Goal: Task Accomplishment & Management: Use online tool/utility

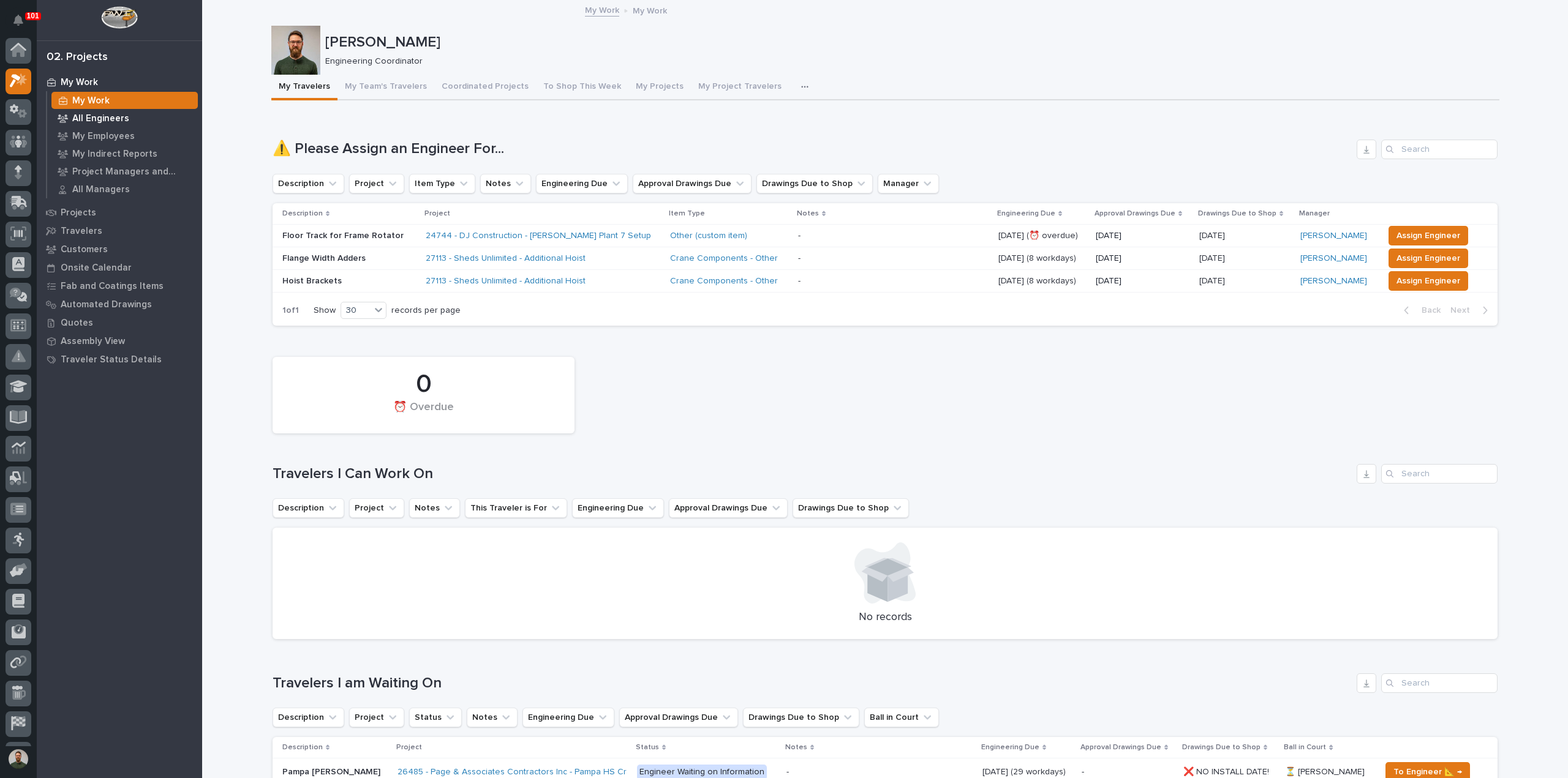
scroll to position [30, 0]
click at [102, 117] on p "All Engineers" at bounding box center [101, 119] width 57 height 11
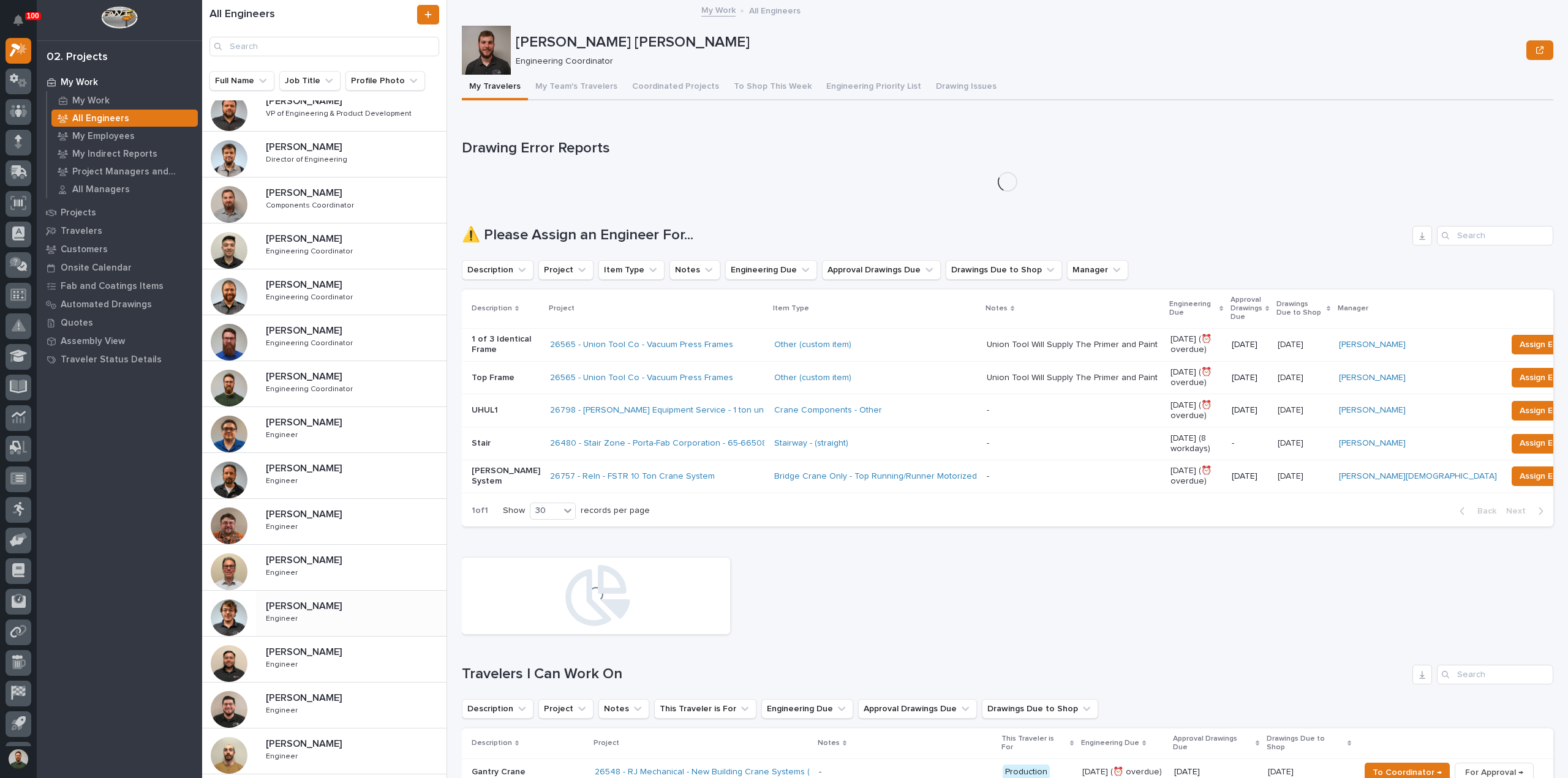
scroll to position [277, 0]
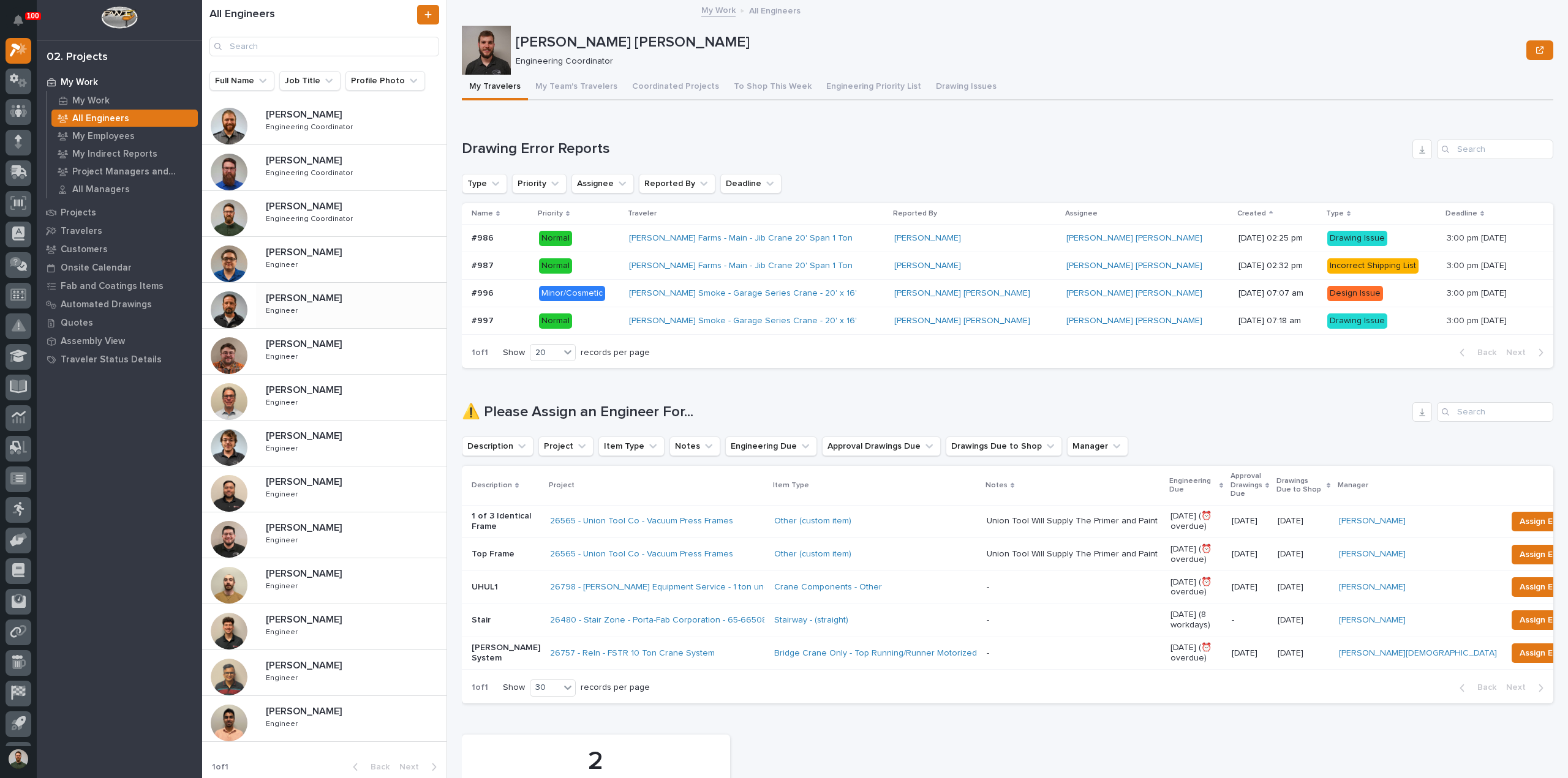
click at [324, 290] on p "[PERSON_NAME]" at bounding box center [305, 298] width 79 height 14
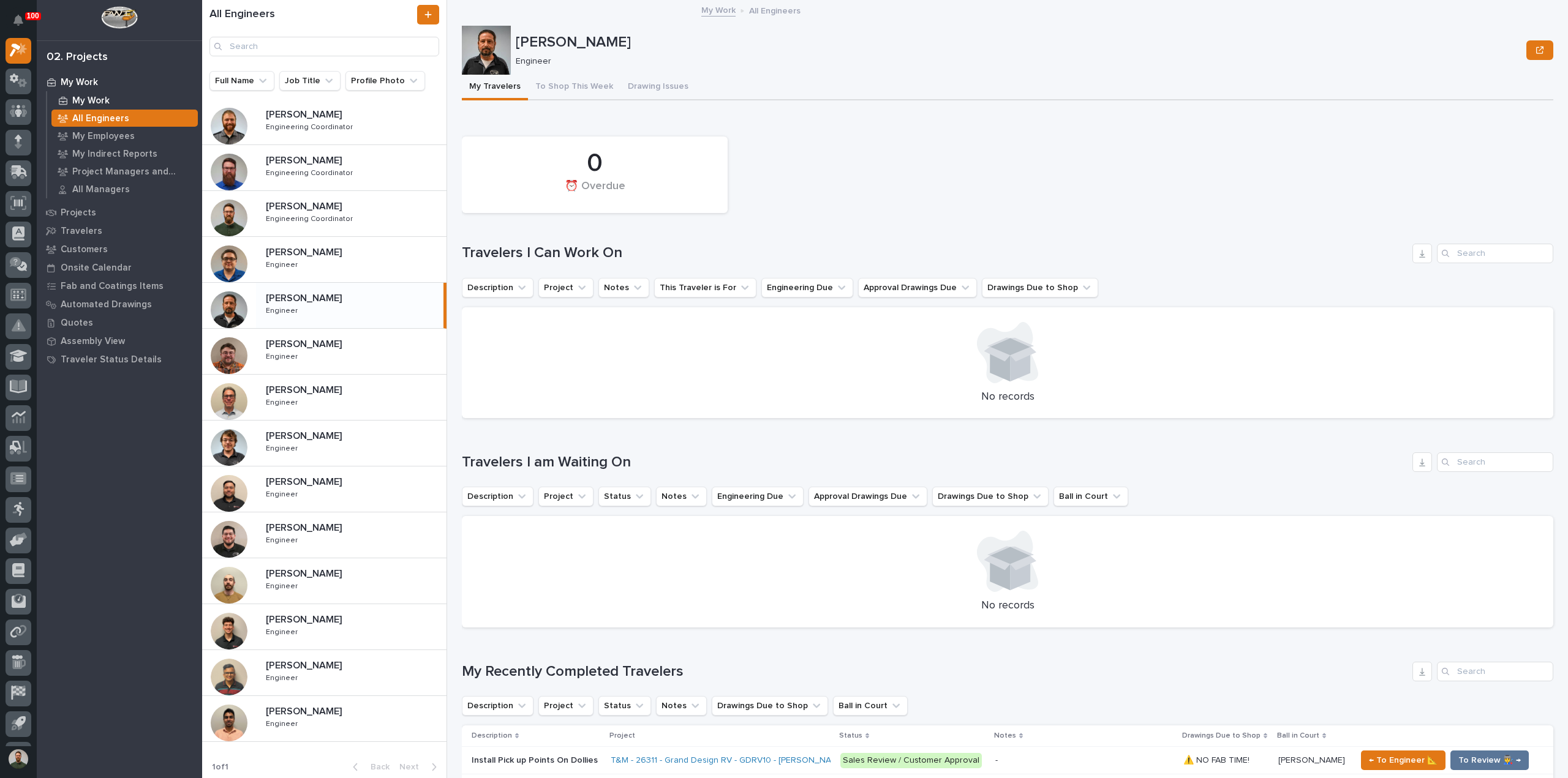
click at [95, 98] on p "My Work" at bounding box center [91, 101] width 37 height 11
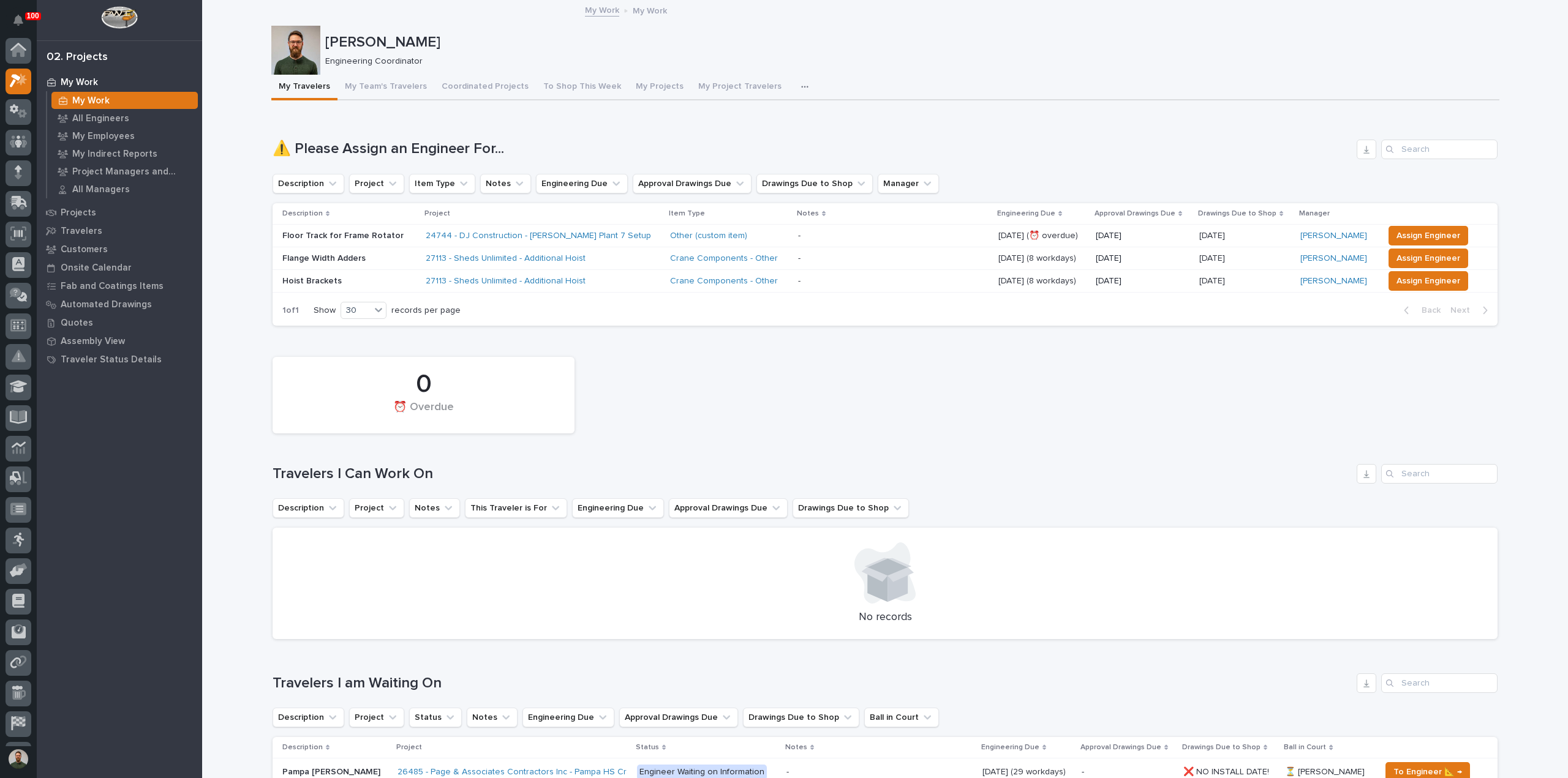
scroll to position [30, 0]
click at [1400, 285] on span "Assign Engineer" at bounding box center [1429, 281] width 64 height 14
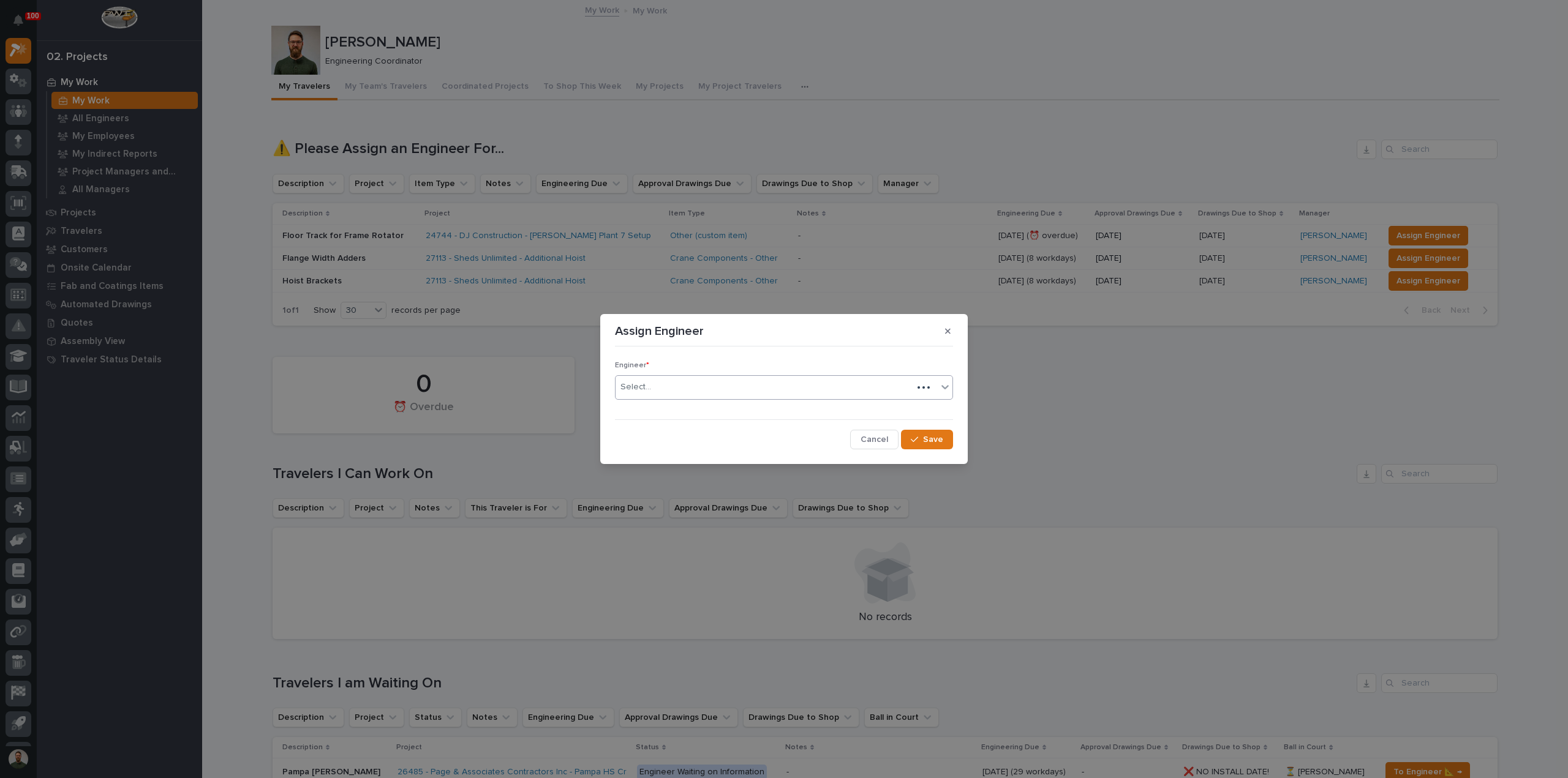
click at [693, 391] on div "Select..." at bounding box center [763, 387] width 297 height 20
type input "***"
click at [690, 412] on div "[PERSON_NAME]" at bounding box center [783, 410] width 337 height 21
click at [938, 441] on span "Save" at bounding box center [933, 440] width 20 height 11
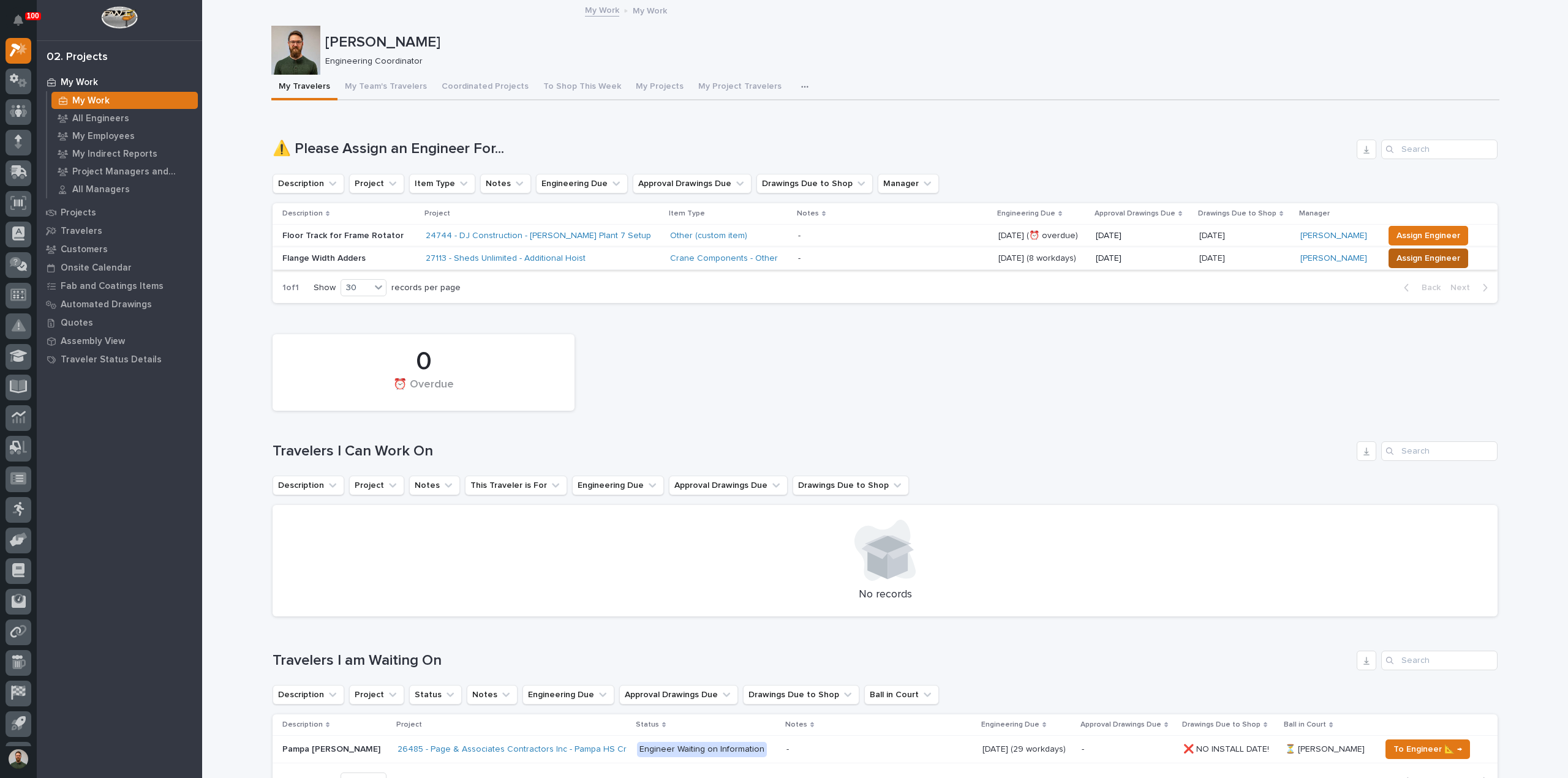
click at [1397, 262] on span "Assign Engineer" at bounding box center [1429, 259] width 64 height 14
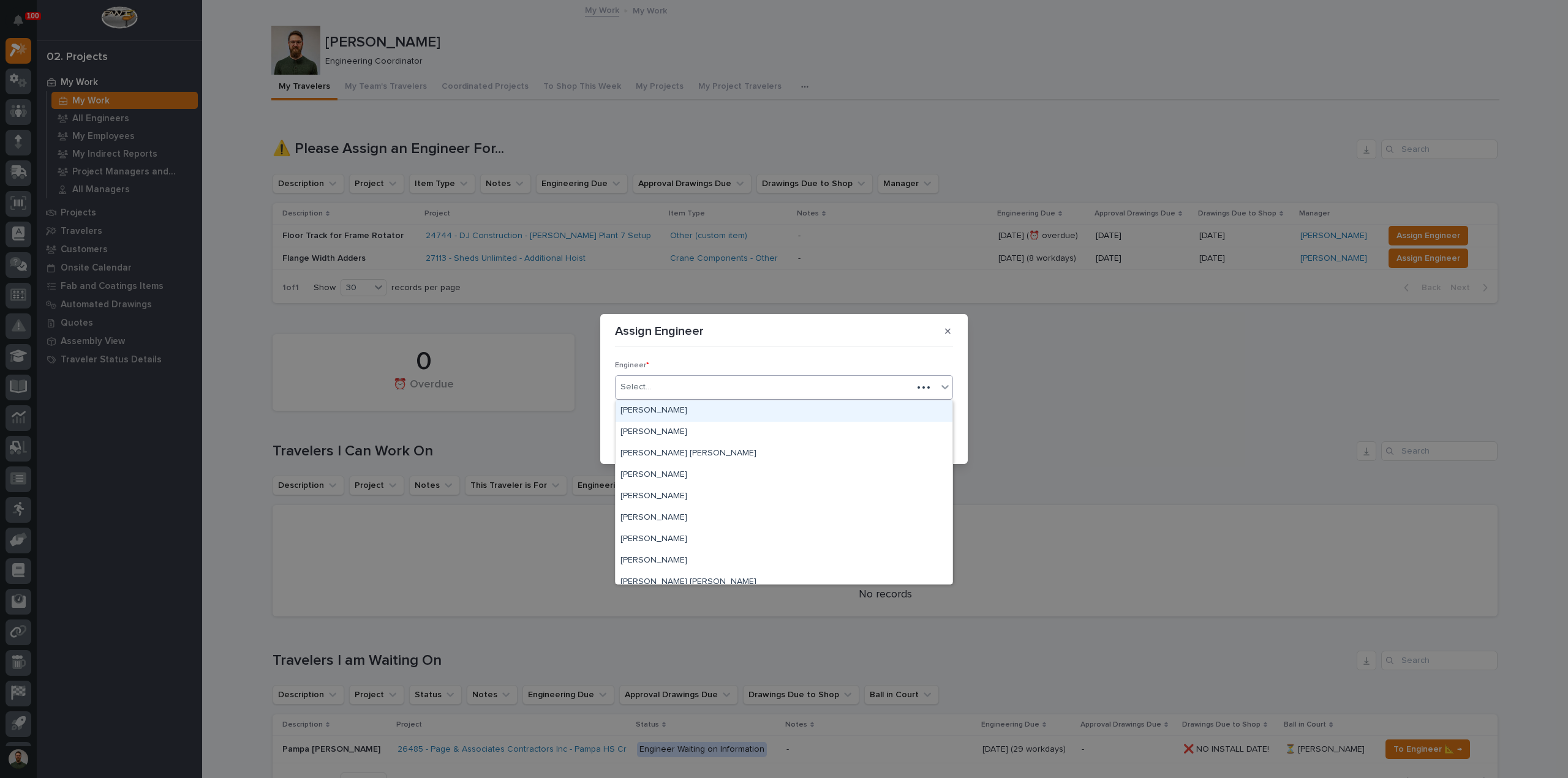
click at [700, 389] on div "Select..." at bounding box center [763, 387] width 297 height 20
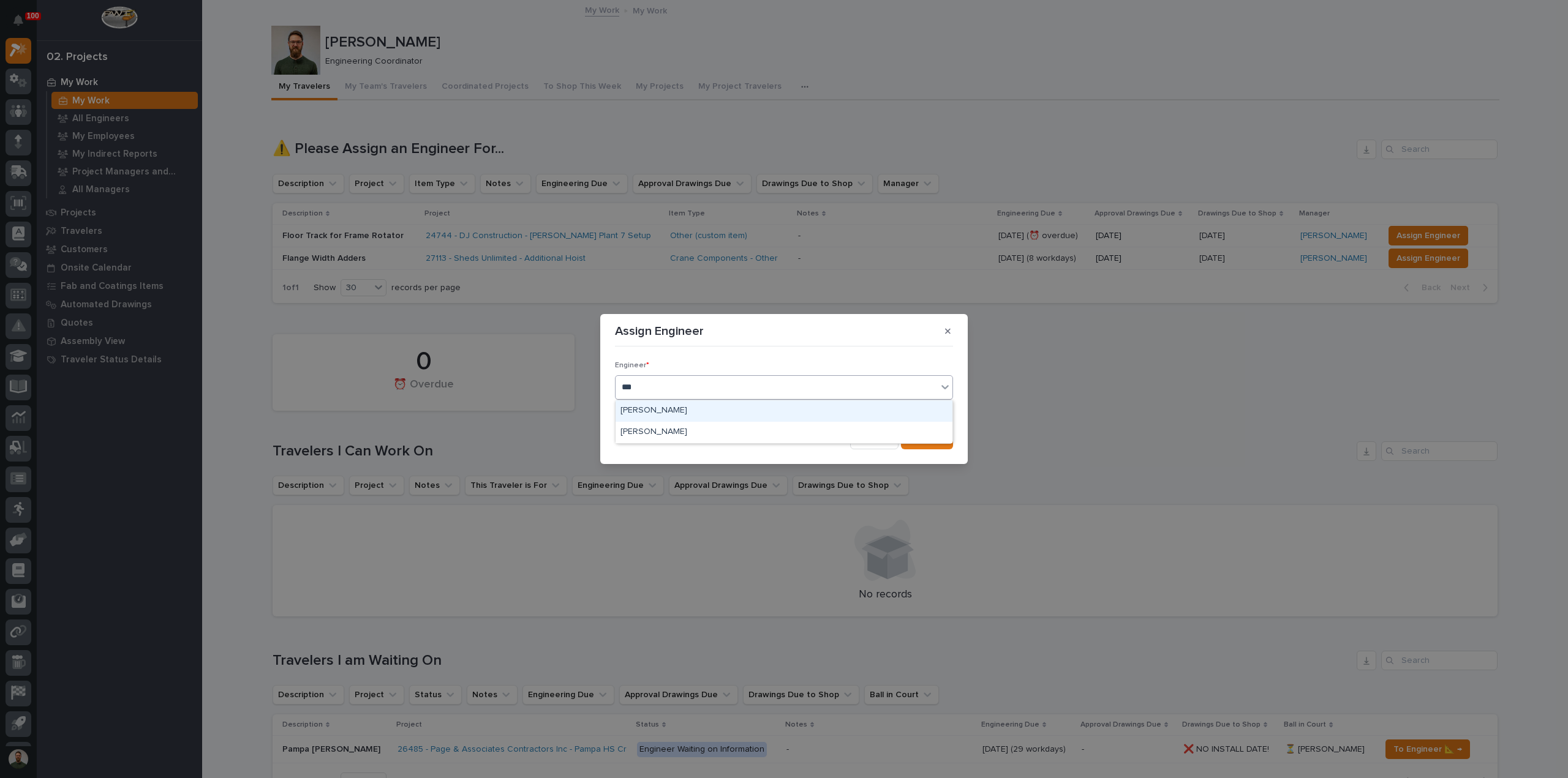
type input "****"
drag, startPoint x: 919, startPoint y: 426, endPoint x: 927, endPoint y: 431, distance: 9.4
click at [921, 427] on div "Engineer * option [PERSON_NAME], selected. 0 results available. Select is focus…" at bounding box center [784, 400] width 338 height 97
click at [932, 434] on span "Save" at bounding box center [933, 440] width 20 height 11
